Goal: Task Accomplishment & Management: Manage account settings

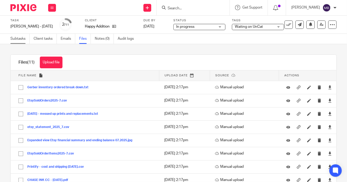
click at [14, 38] on link "Subtasks" at bounding box center [19, 39] width 19 height 10
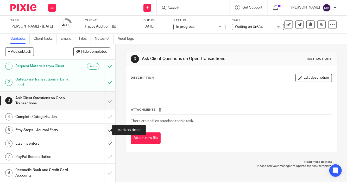
click at [104, 129] on input "submit" at bounding box center [57, 130] width 115 height 13
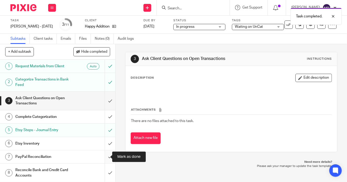
click at [103, 157] on input "submit" at bounding box center [57, 157] width 115 height 13
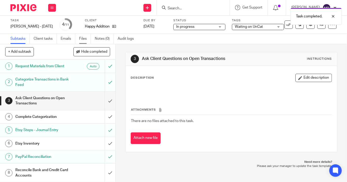
click at [84, 39] on link "Files" at bounding box center [85, 39] width 12 height 10
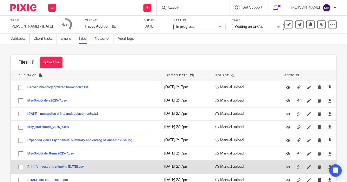
click at [78, 167] on button "Printify - cost and shipping JULY 2025.csv" at bounding box center [57, 167] width 60 height 4
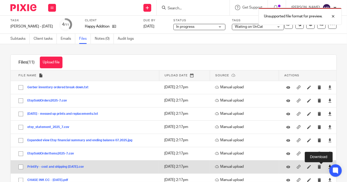
click at [328, 167] on icon at bounding box center [330, 167] width 4 height 4
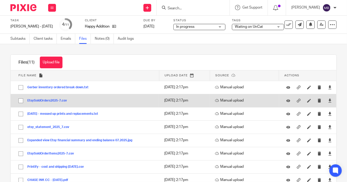
click at [58, 99] on button "EtsySoldOrders2025-7.csv" at bounding box center [48, 101] width 43 height 4
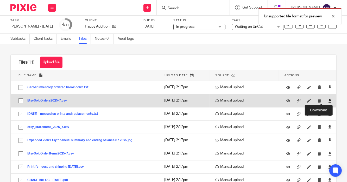
click at [328, 101] on icon at bounding box center [330, 101] width 4 height 4
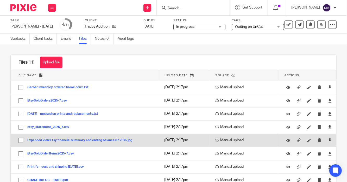
drag, startPoint x: 60, startPoint y: 153, endPoint x: 210, endPoint y: 139, distance: 150.5
click at [210, 139] on tbody "File name Upload date Source Actions There are no other files attached to this …" at bounding box center [173, 148] width 325 height 156
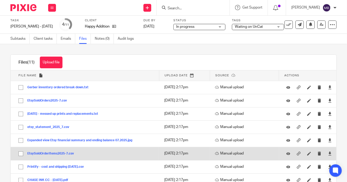
click at [326, 153] on div at bounding box center [330, 154] width 8 height 8
click at [328, 154] on icon at bounding box center [330, 154] width 4 height 4
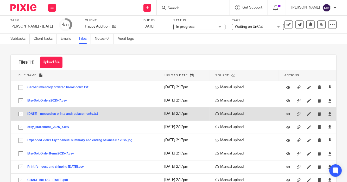
click at [76, 113] on button "JULY 2025 - messed up prints and replacements.txt" at bounding box center [64, 114] width 75 height 4
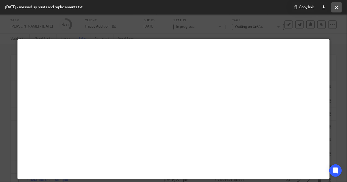
click at [337, 8] on icon at bounding box center [336, 7] width 4 height 4
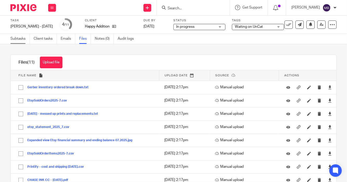
click at [17, 38] on link "Subtasks" at bounding box center [19, 39] width 19 height 10
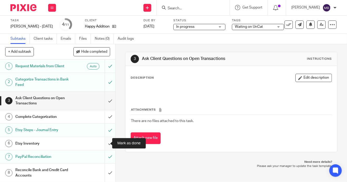
click at [105, 144] on input "submit" at bounding box center [57, 143] width 115 height 13
click at [87, 41] on link "Files" at bounding box center [85, 39] width 12 height 10
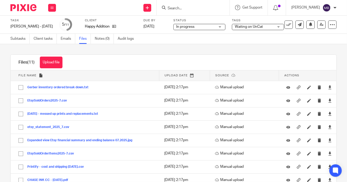
click at [64, 86] on button "Gerber inventory ordered break down.txt" at bounding box center [59, 88] width 65 height 4
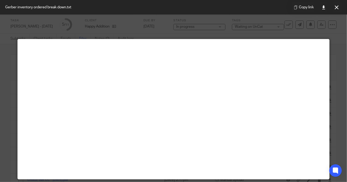
click at [8, 64] on div at bounding box center [173, 91] width 347 height 182
click at [337, 8] on icon at bounding box center [336, 7] width 4 height 4
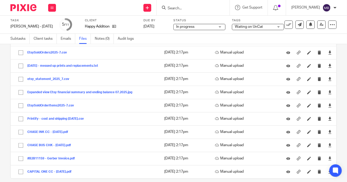
scroll to position [54, 0]
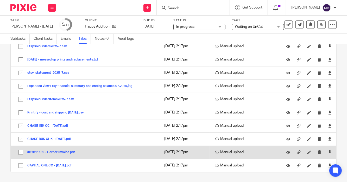
click at [43, 152] on button "#B2B11159 - Gerber Invoice.pdf" at bounding box center [52, 153] width 51 height 4
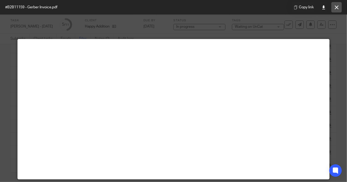
click at [337, 10] on button at bounding box center [336, 7] width 10 height 10
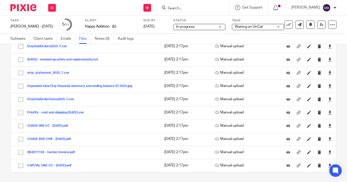
scroll to position [0, 0]
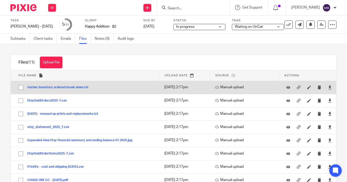
click at [80, 88] on button "Gerber inventory ordered break down.txt" at bounding box center [59, 88] width 65 height 4
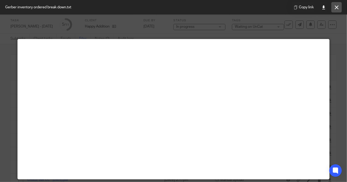
click at [339, 8] on button at bounding box center [336, 7] width 10 height 10
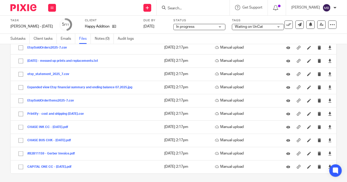
scroll to position [54, 0]
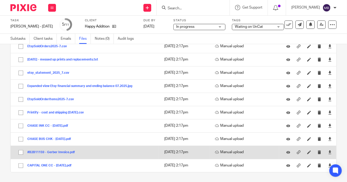
click at [50, 151] on button "#B2B11159 - Gerber Invoice.pdf" at bounding box center [52, 153] width 51 height 4
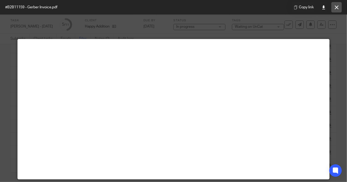
click at [341, 10] on button at bounding box center [336, 7] width 10 height 10
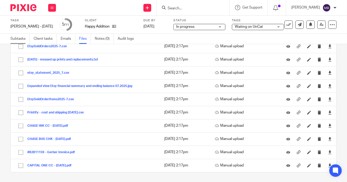
click at [20, 39] on link "Subtasks" at bounding box center [19, 39] width 19 height 10
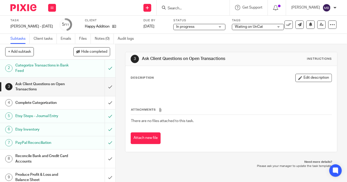
scroll to position [17, 0]
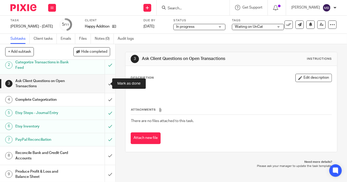
click at [103, 84] on input "submit" at bounding box center [57, 84] width 115 height 18
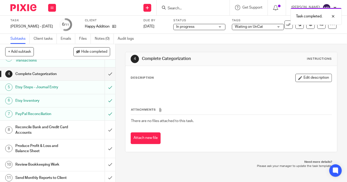
scroll to position [43, 0]
click at [193, 7] on input "Search" at bounding box center [190, 8] width 47 height 5
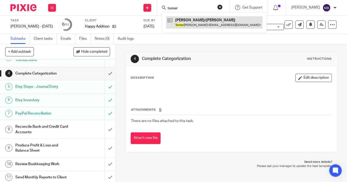
type input "tomer"
click at [178, 23] on link at bounding box center [214, 22] width 96 height 12
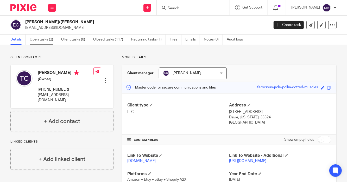
click at [35, 39] on link "Open tasks (2)" at bounding box center [44, 40] width 28 height 10
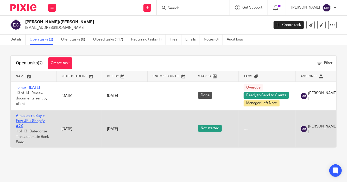
click at [27, 116] on link "Amazon + eBay + Etsy JE + Shopify A2X" at bounding box center [30, 121] width 29 height 14
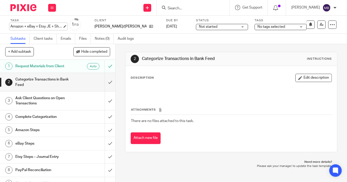
click at [40, 28] on div "Amazon + eBay + Etsy JE + Shopify A2X Save Amazon + eBay + Etsy JE + Shopify A2X" at bounding box center [36, 26] width 52 height 5
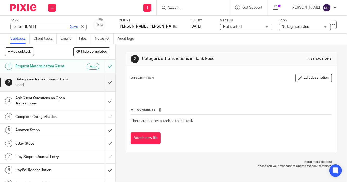
type input "Tomer - [DATE]"
click at [70, 28] on link "Save" at bounding box center [74, 26] width 8 height 5
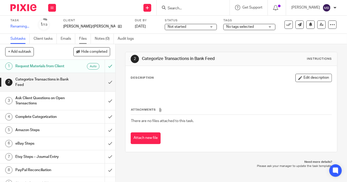
click at [86, 38] on link "Files" at bounding box center [85, 39] width 12 height 10
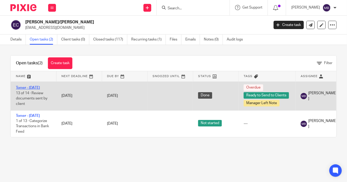
click at [33, 88] on link "Tomer - [DATE]" at bounding box center [28, 88] width 24 height 4
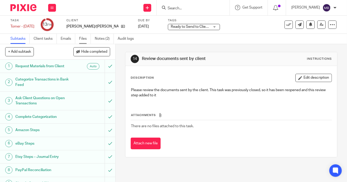
click at [83, 40] on link "Files" at bounding box center [85, 39] width 12 height 10
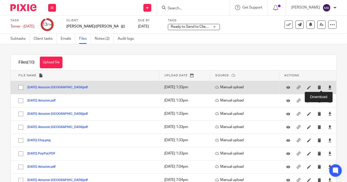
click at [328, 86] on icon at bounding box center [330, 88] width 4 height 4
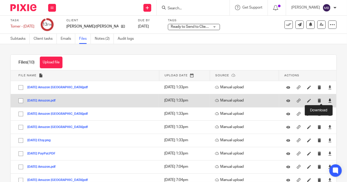
click at [328, 101] on icon at bounding box center [330, 101] width 4 height 4
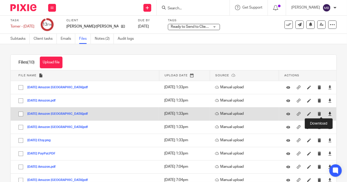
click at [328, 113] on icon at bounding box center [330, 114] width 4 height 4
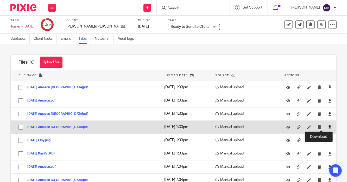
click at [328, 128] on icon at bounding box center [330, 127] width 4 height 4
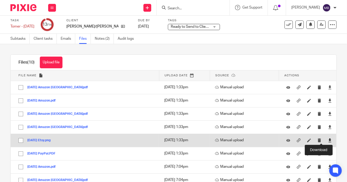
click at [328, 141] on icon at bounding box center [330, 141] width 4 height 4
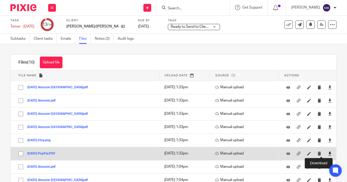
click at [328, 155] on icon at bounding box center [330, 154] width 4 height 4
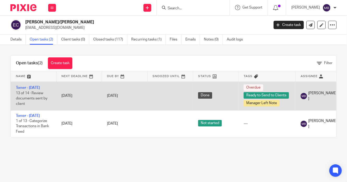
click at [42, 85] on td "Tomer - June 2025 13 of 14 · Review documents sent by client" at bounding box center [34, 96] width 46 height 29
click at [40, 88] on link "Tomer - [DATE]" at bounding box center [28, 88] width 24 height 4
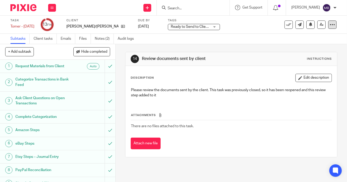
click at [329, 25] on icon at bounding box center [331, 24] width 5 height 5
click at [246, 28] on div "Task Tomer - June 2025 Save Tomer - June 2025 13 /14 Client Eliav/King Solomon …" at bounding box center [145, 24] width 271 height 12
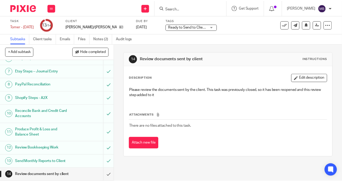
scroll to position [90, 0]
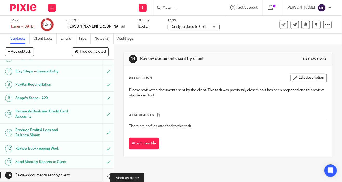
click at [104, 176] on input "submit" at bounding box center [57, 175] width 114 height 13
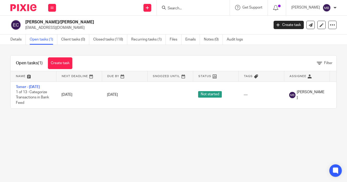
click at [34, 86] on link "Tomer - [DATE]" at bounding box center [28, 87] width 24 height 4
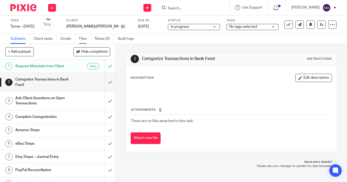
click at [82, 40] on link "Files" at bounding box center [85, 39] width 12 height 10
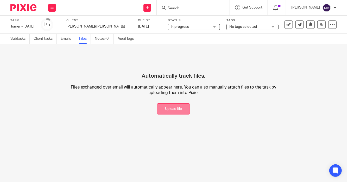
click at [171, 113] on button "Upload file" at bounding box center [173, 108] width 33 height 11
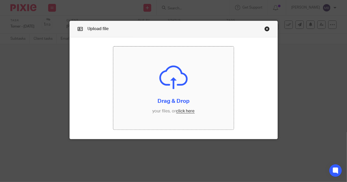
click at [171, 99] on input "file" at bounding box center [173, 88] width 121 height 83
click at [304, 110] on div "Upload file Drag & Drop your files, or click here Files uploading..." at bounding box center [173, 91] width 347 height 182
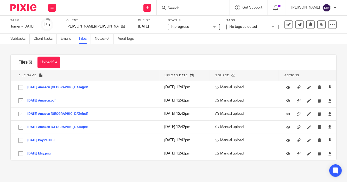
click at [227, 61] on div "Files (6) Upload file Download selected Delete selected" at bounding box center [173, 63] width 325 height 16
click at [18, 37] on link "Subtasks" at bounding box center [19, 39] width 19 height 10
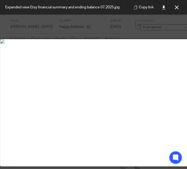
scroll to position [86, 78]
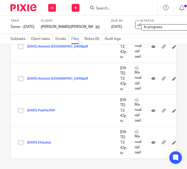
scroll to position [226, 0]
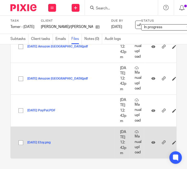
click at [46, 140] on button "2025 Jul Etsy.png" at bounding box center [40, 142] width 27 height 4
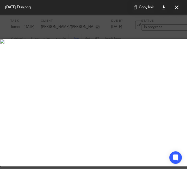
click at [110, 43] on img at bounding box center [130, 41] width 260 height 4
click at [110, 43] on img at bounding box center [57, 41] width 260 height 4
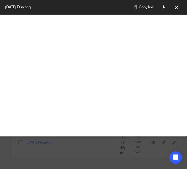
scroll to position [30, 0]
click at [113, 14] on img at bounding box center [130, 11] width 260 height 4
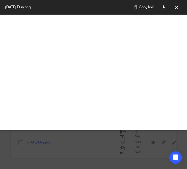
scroll to position [113, 78]
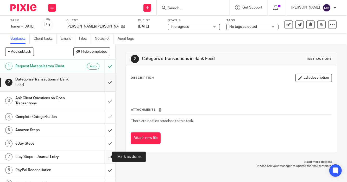
click at [103, 156] on input "submit" at bounding box center [57, 157] width 115 height 13
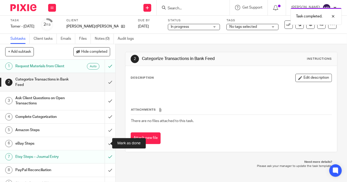
click at [107, 144] on input "submit" at bounding box center [57, 143] width 115 height 13
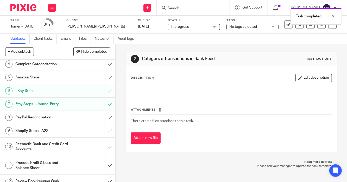
scroll to position [72, 0]
